Goal: Find specific fact: Find specific fact

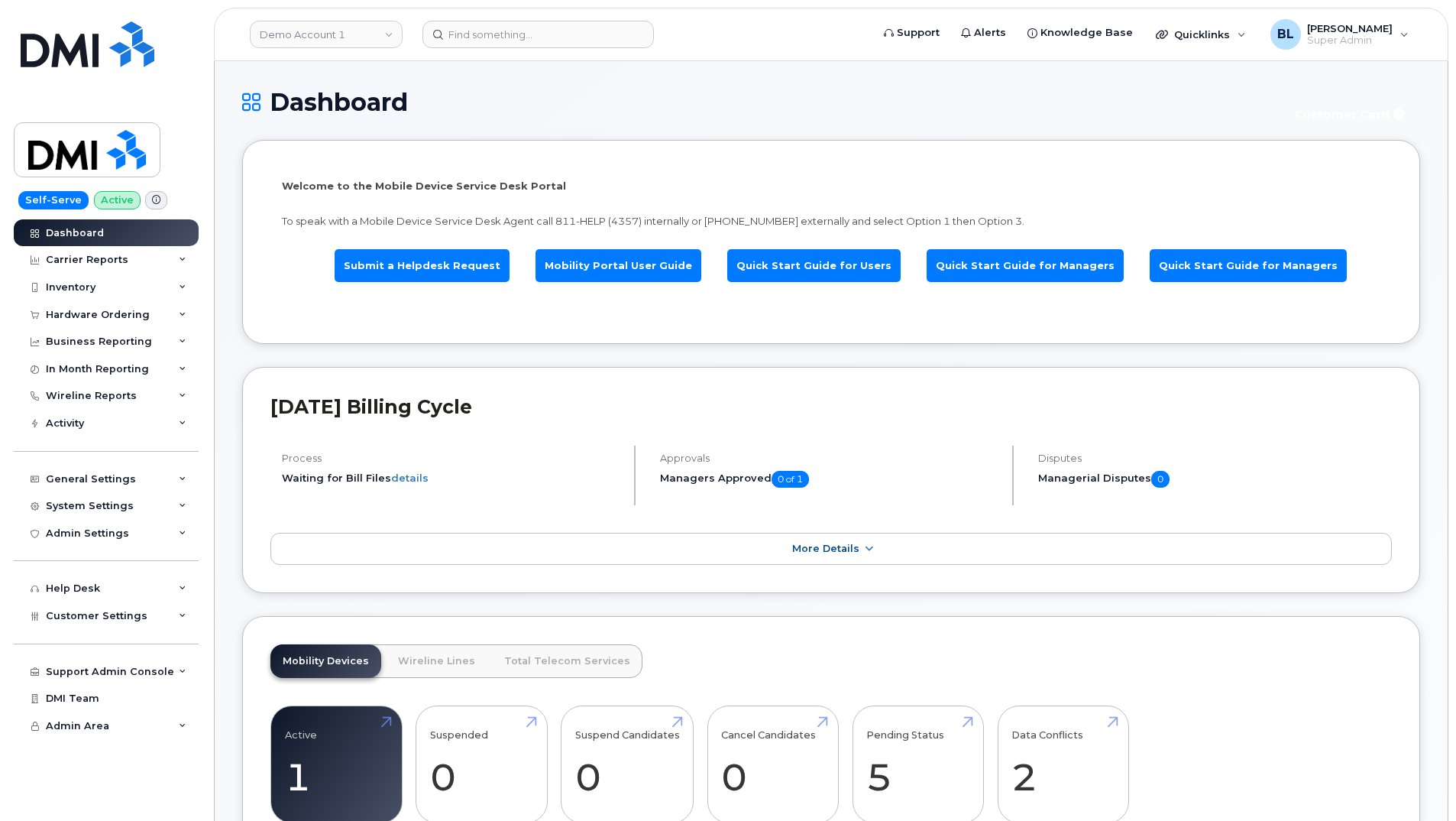
click at [512, 51] on header "Demo Account 1 Support Alerts Knowledge Base Quicklinks Suspend / Cancel Device…" at bounding box center [831, 34] width 1234 height 53
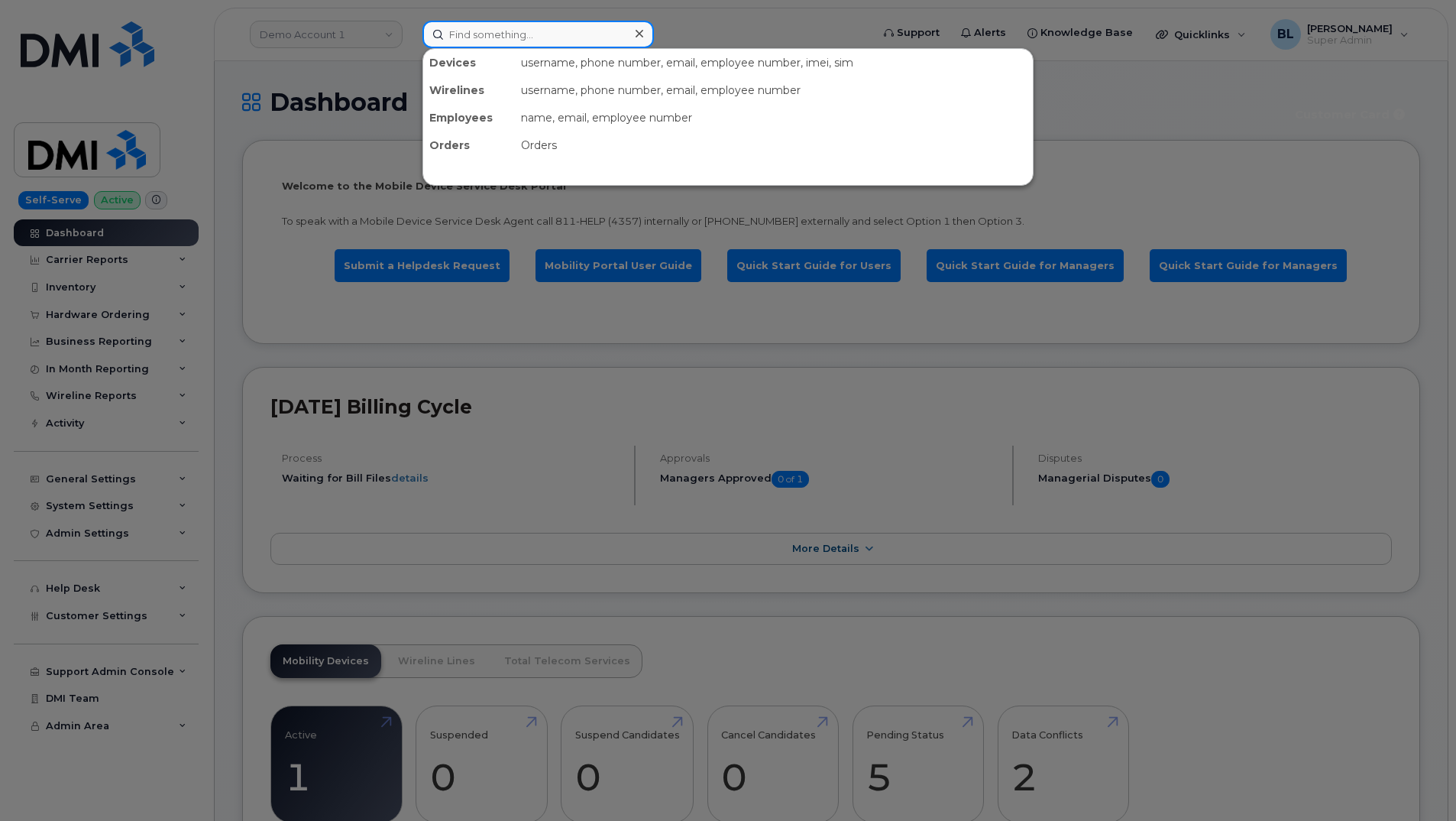
click at [544, 37] on input at bounding box center [538, 34] width 231 height 27
paste input "360-821-2895"
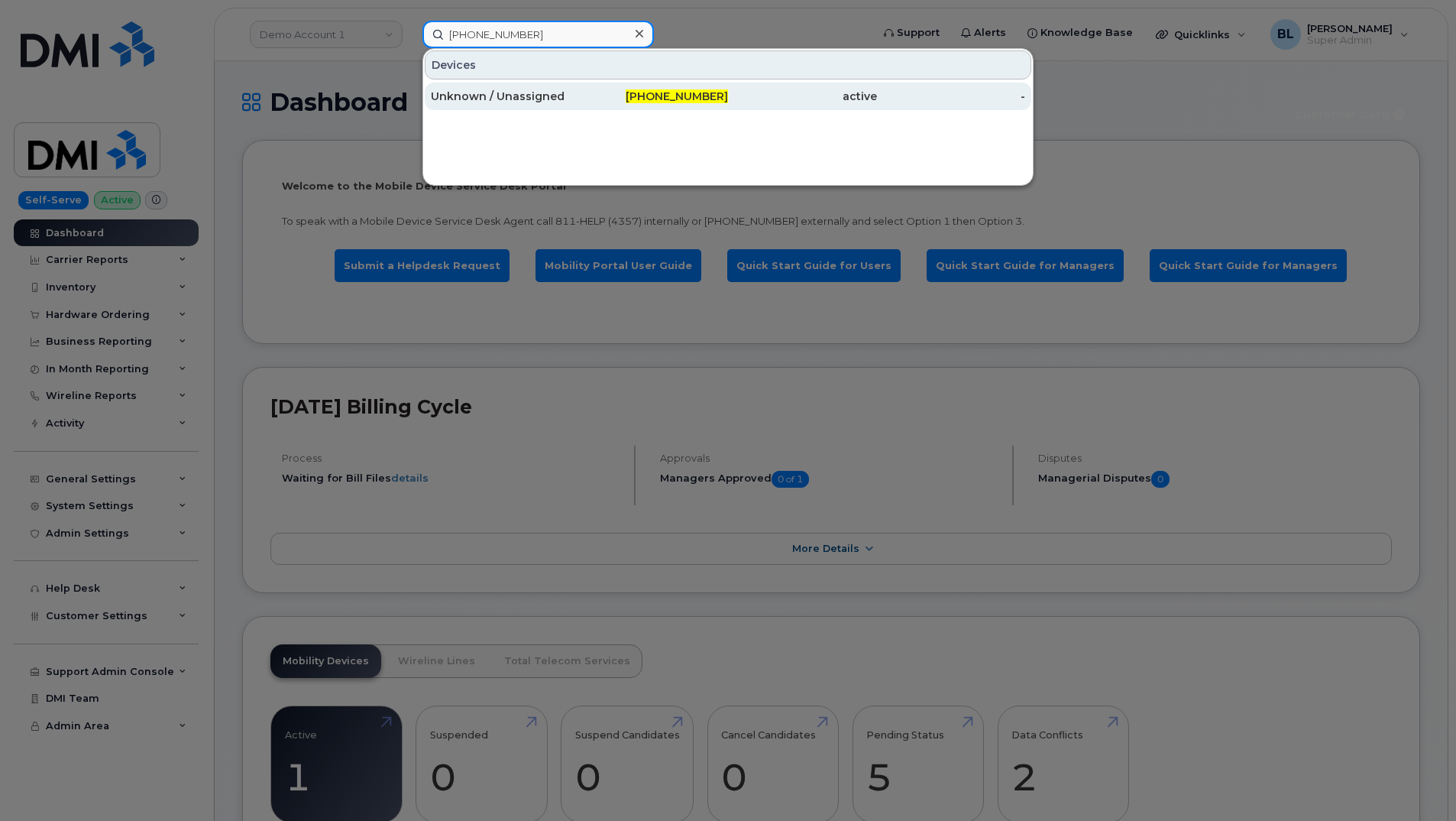
type input "360-821-2895"
click at [614, 97] on div "360-821-2895" at bounding box center [655, 97] width 149 height 15
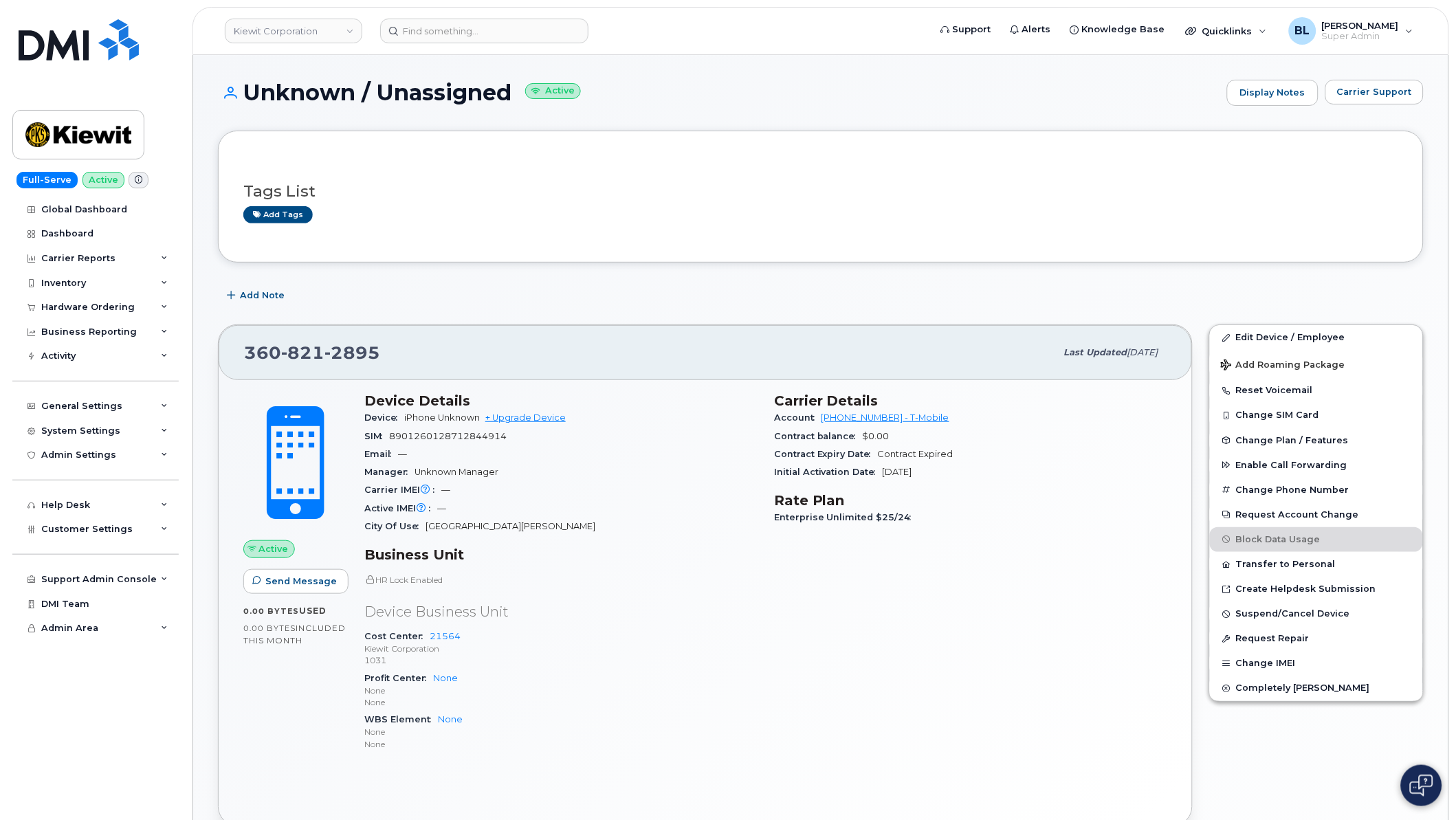
click at [647, 352] on div "[PHONE_NUMBER]" at bounding box center [649, 353] width 812 height 29
click at [663, 663] on p "1031" at bounding box center [561, 660] width 393 height 11
